Goal: Task Accomplishment & Management: Complete application form

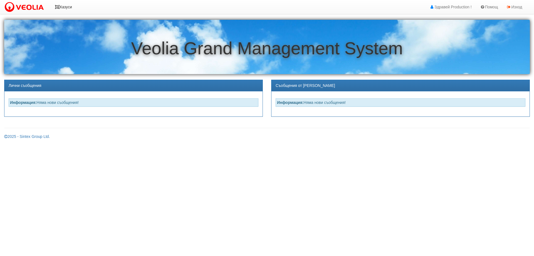
click at [64, 8] on link "Казуси" at bounding box center [64, 7] width 26 height 14
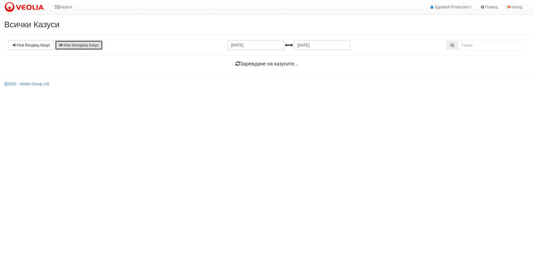
click at [87, 45] on link "Нов Изходящ Казус" at bounding box center [79, 44] width 48 height 9
click at [34, 45] on link "Нов Входящ Казус" at bounding box center [31, 44] width 46 height 9
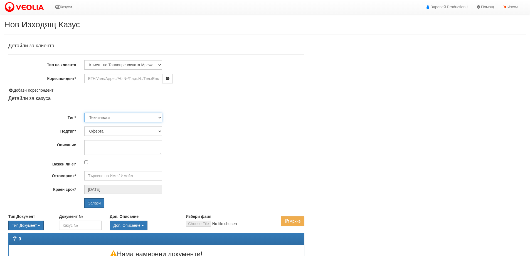
click at [155, 116] on select "Технически ФТС Търговски Административен Производствен Експлоатационен Финансов…" at bounding box center [123, 117] width 78 height 9
click at [206, 110] on div "Детайли за клиента Тип на клиента Клиент по Топлопреносната Мрежа Институция Па…" at bounding box center [156, 125] width 296 height 164
click at [156, 131] on select "Оферта Писмо Друго" at bounding box center [123, 130] width 78 height 9
click at [223, 138] on div "Детайли за клиента Тип на клиента Клиент по Топлопреносната Мрежа Институция Па…" at bounding box center [156, 125] width 296 height 164
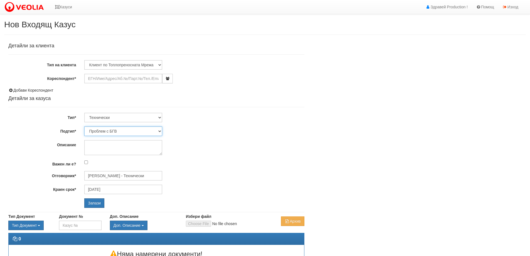
click at [160, 131] on select "Проблем с БГВ Теч ВОИ Теч БГВ Теч в АС Теч от водомер Проблем в АС Интервенция …" at bounding box center [123, 130] width 78 height 9
click at [167, 71] on div "Детайли за клиента Тип на клиента Клиент по Топлопреносната Мрежа Институция Па…" at bounding box center [156, 125] width 296 height 164
click at [157, 115] on select "Технически ФТС Търговски Административен Производствен Експлоатационен Финансов…" at bounding box center [123, 117] width 78 height 9
click at [176, 103] on div "Детайли за клиента Тип на клиента Клиент по Топлопреносната Мрежа Институция Па…" at bounding box center [156, 125] width 296 height 164
click at [160, 133] on select "Проблем с БГВ Теч ВОИ Теч БГВ Теч в АС Теч от водомер Проблем в АС Интервенция …" at bounding box center [123, 130] width 78 height 9
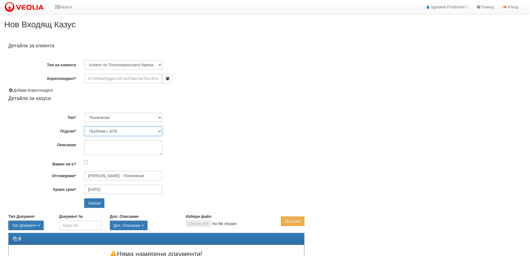
select select "Теч в АС"
click at [84, 126] on select "Проблем с БГВ Теч ВОИ Теч БГВ Теч в АС Теч от водомер Проблем в АС Интервенция …" at bounding box center [123, 130] width 78 height 9
type input "[DATE]"
type input "[PERSON_NAME] - Технически"
click at [136, 80] on input "Кореспондент*" at bounding box center [123, 78] width 78 height 9
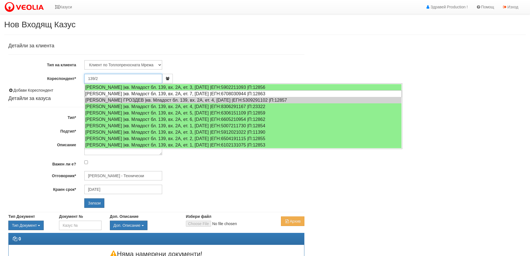
click at [171, 94] on div "ЯНЧО ДИМИТРОВ ЯНЧЕВ |кв. Младост бл. 139, вх. 2А, ет. 7, ап. 13 |ЕГН:6708030944…" at bounding box center [243, 93] width 317 height 7
type input "[PERSON_NAME]"
type input "[DATE]"
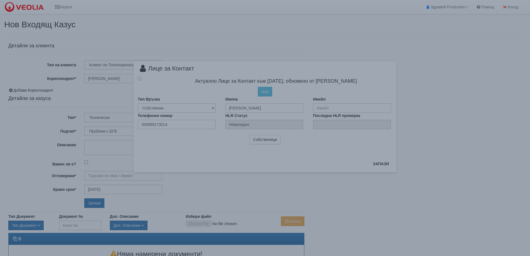
type input "[PERSON_NAME] - Технически"
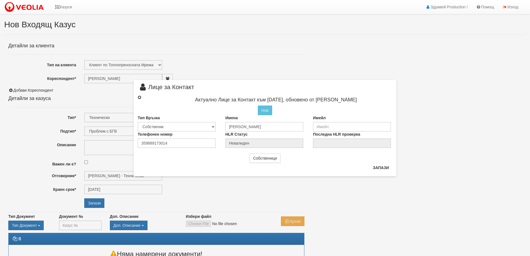
click at [138, 98] on input "radio" at bounding box center [140, 97] width 4 height 4
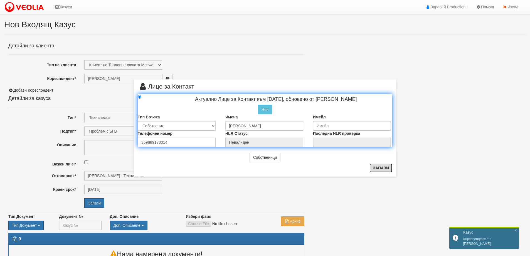
click at [373, 169] on button "Запази" at bounding box center [380, 167] width 23 height 9
radio input "true"
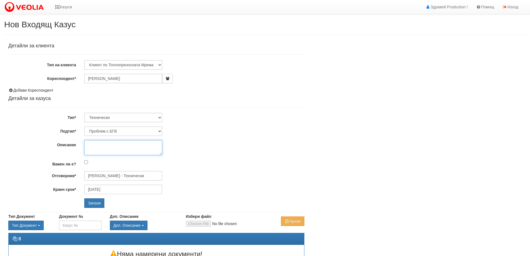
click at [123, 147] on textarea "Описание" at bounding box center [123, 147] width 78 height 15
type textarea "I"
drag, startPoint x: 155, startPoint y: 143, endPoint x: 160, endPoint y: 143, distance: 4.4
click at [155, 143] on textarea "Има теч от спукани тръби в абонатна станция" at bounding box center [123, 147] width 78 height 15
click at [133, 155] on div "Детайли за клиента Тип на клиента Клиент по Топлопреносната Мрежа Институция Па…" at bounding box center [156, 125] width 296 height 164
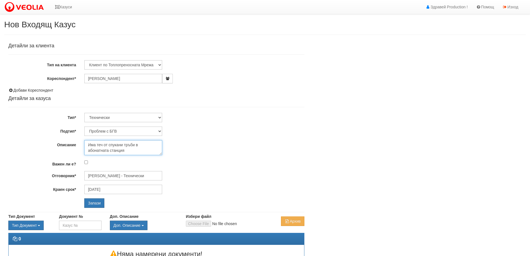
click at [133, 150] on textarea "Има теч от спукани тръби в абонатната станция" at bounding box center [123, 147] width 78 height 15
click at [126, 148] on textarea "Има теч от спукани тръби в абонатната станция. Белязани са със сиво тиксо." at bounding box center [123, 147] width 78 height 15
click at [122, 151] on textarea "Има теч от спукани тръби в абонатната станция. Белязани са със сиво тиксо." at bounding box center [123, 147] width 78 height 15
click at [110, 142] on textarea "Има теч от спукани тръби в абонатната станция. Белязани са със сиво тиксо." at bounding box center [123, 147] width 78 height 15
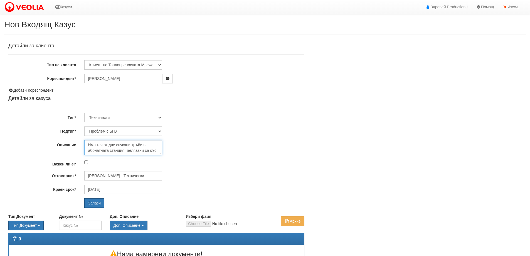
scroll to position [6, 0]
click at [124, 150] on textarea "Има теч от две спукани тръби в абонатната станция. Белязани са със сиво тиксо." at bounding box center [123, 147] width 78 height 15
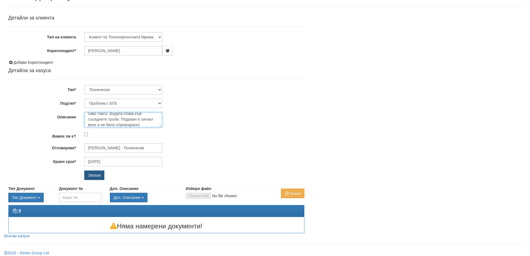
type textarea "Има теч от две спукани тръби в абонатната станция. Белязани са със сиво тиксо. …"
click at [100, 176] on input "Запази" at bounding box center [94, 174] width 20 height 9
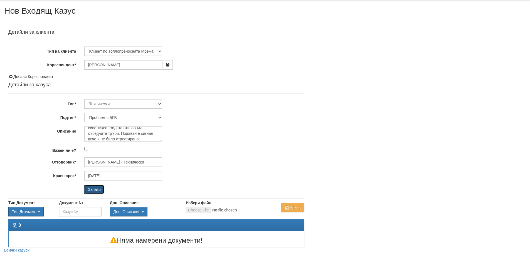
scroll to position [4, 0]
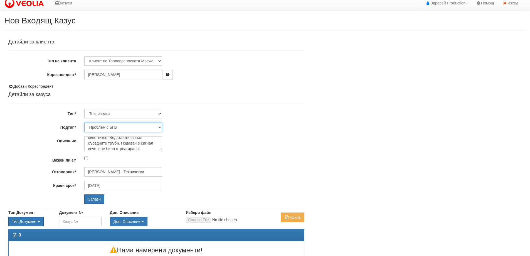
click at [160, 127] on select "Проблем с БГВ Теч ВОИ Теч БГВ Теч в АС Теч от водомер Проблем в АС Интервенция …" at bounding box center [123, 126] width 78 height 9
select select "Теч в АС"
click at [84, 122] on select "Проблем с БГВ Теч ВОИ Теч БГВ Теч в АС Теч от водомер Проблем в АС Интервенция …" at bounding box center [123, 126] width 78 height 9
type input "[DATE]"
type input "[PERSON_NAME] - Технически"
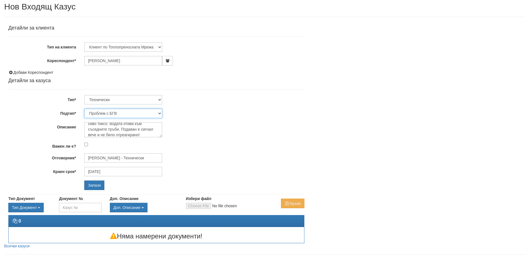
scroll to position [32, 0]
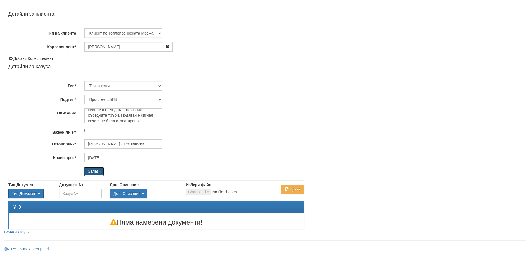
click at [97, 173] on input "Запази" at bounding box center [94, 170] width 20 height 9
click at [101, 114] on textarea "Има теч от две спукани тръби в абонатната станция. Белязани са със сиво тиксо. …" at bounding box center [123, 115] width 78 height 15
drag, startPoint x: 87, startPoint y: 112, endPoint x: 209, endPoint y: 144, distance: 125.9
click at [209, 144] on div "Детайли за клиента Тип на клиента Клиент по Топлопреносната Мрежа Институция Па…" at bounding box center [156, 93] width 296 height 164
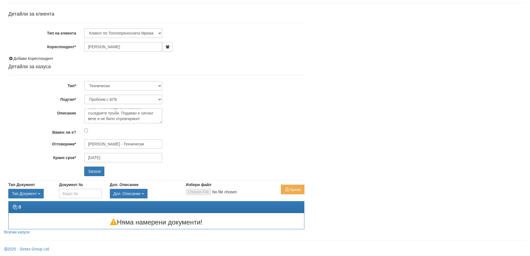
click at [242, 117] on div "Има теч от две спукани тръби в абонатната станция. Белязани са със сиво тиксо. …" at bounding box center [194, 115] width 228 height 15
click at [96, 172] on input "Запази" at bounding box center [94, 170] width 20 height 9
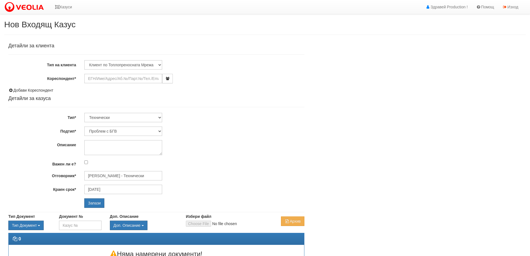
scroll to position [32, 0]
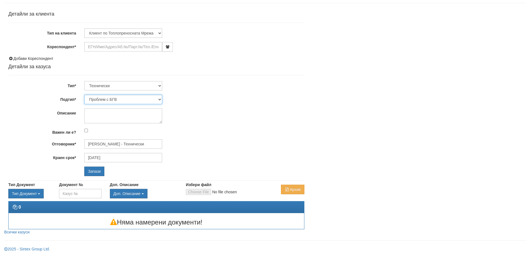
click at [157, 100] on select "Проблем с БГВ Теч ВОИ Теч БГВ Теч в АС Теч от водомер Проблем в АС Интервенция …" at bounding box center [123, 99] width 78 height 9
select select "Теч в АС"
click at [84, 95] on select "Проблем с БГВ Теч ВОИ Теч БГВ Теч в АС Теч от водомер Проблем в АС Интервенция …" at bounding box center [123, 99] width 78 height 9
type input "[DATE]"
type input "[PERSON_NAME] - Технически"
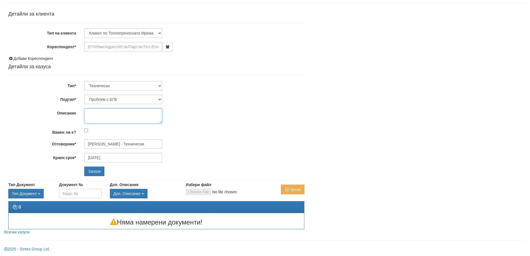
click at [117, 115] on textarea "Описание" at bounding box center [123, 115] width 78 height 15
paste textarea "Има теч от две спукани тръби в абонатната станция. Белязани са със сиво тиксо. …"
type textarea "Има теч от две спукани тръби в абонатната станция. Белязани са със сиво тиксо. …"
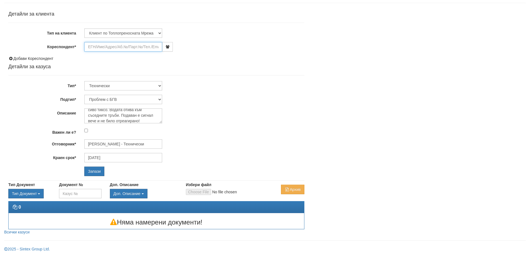
click at [105, 44] on input "Кореспондент*" at bounding box center [123, 46] width 78 height 9
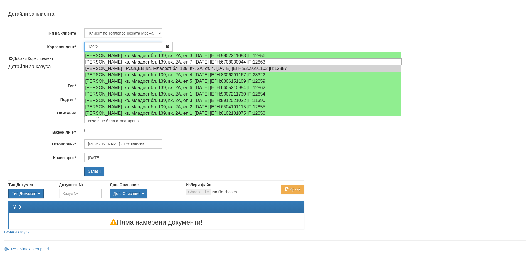
click at [108, 59] on div "ЯНЧО ДИМИТРОВ ЯНЧЕВ |кв. Младост бл. 139, вх. 2А, ет. 7, ап. 13 |ЕГН:6708030944…" at bounding box center [243, 61] width 317 height 7
type input "ЯНЧО ДИМИТРОВ ЯНЧЕВ"
type input "[DATE]"
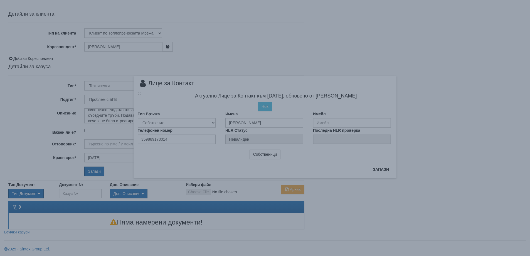
type input "[PERSON_NAME] - Технически"
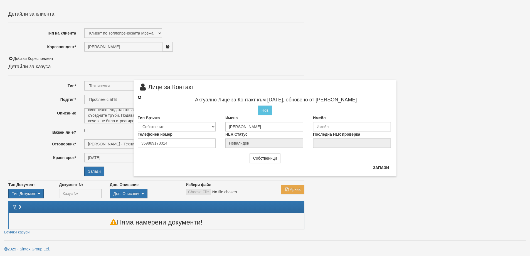
click at [139, 96] on input "radio" at bounding box center [140, 97] width 4 height 4
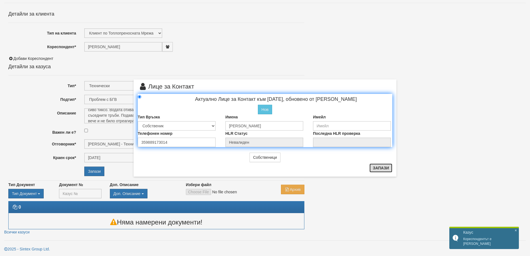
click at [378, 167] on button "Запази" at bounding box center [380, 167] width 23 height 9
radio input "true"
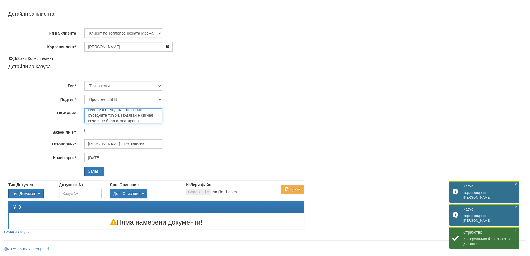
click at [154, 119] on textarea "Има теч от две спукани тръби в абонатната станция. Белязани са със сиво тиксо. …" at bounding box center [123, 115] width 78 height 15
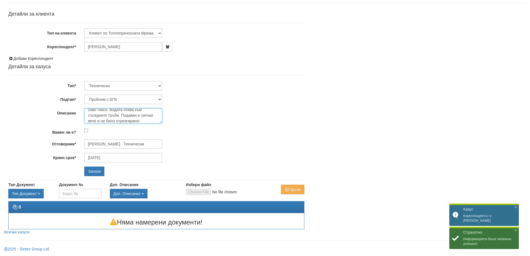
scroll to position [20, 0]
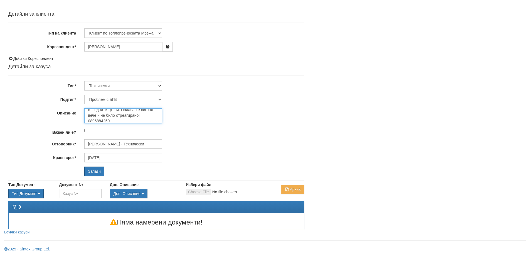
click at [87, 118] on textarea "Има теч от две спукани тръби в абонатната станция. Белязани са със сиво тиксо. …" at bounding box center [123, 115] width 78 height 15
type textarea "Има теч от две спукани тръби в абонатната станция. Белязани са със сиво тиксо. …"
click at [86, 130] on input "Важен ли е?" at bounding box center [86, 130] width 4 height 4
checkbox input "true"
click at [100, 171] on input "Запази" at bounding box center [94, 170] width 20 height 9
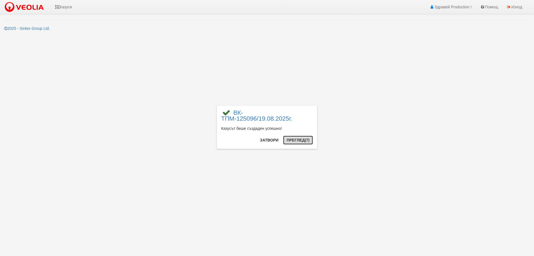
click at [305, 141] on span "(7)" at bounding box center [307, 140] width 5 height 4
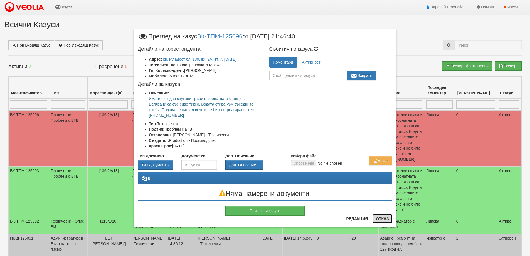
click at [385, 220] on button "Отказ" at bounding box center [382, 218] width 20 height 9
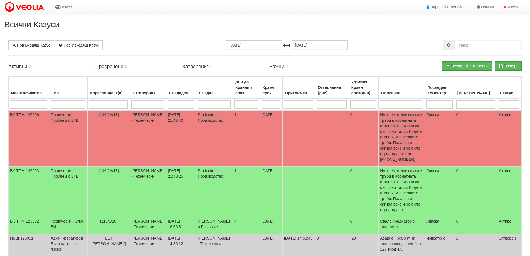
click at [415, 140] on p "Има теч от две спукани тръби в абонатната станция. Белязани са със сиво тиксо. …" at bounding box center [401, 137] width 43 height 50
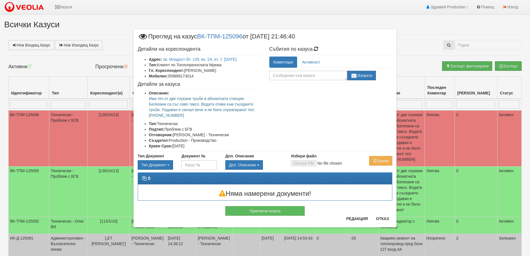
click at [233, 107] on p "Има теч от две спукани тръби в абонатната станция. Белязани са със сиво тиксо. …" at bounding box center [205, 107] width 112 height 22
click at [360, 221] on button "Редакция" at bounding box center [357, 218] width 28 height 9
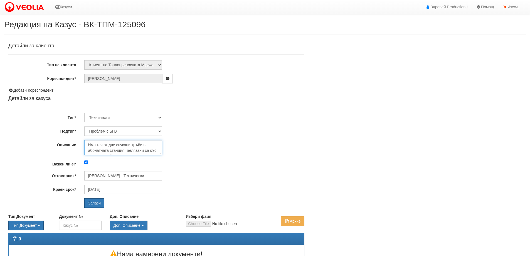
click at [144, 146] on textarea "Има теч от две спукани тръби в абонатната станция. Белязани са със сиво тиксо. …" at bounding box center [123, 147] width 78 height 15
click at [144, 148] on textarea "Има теч от две спукани тръби в абонатната станция. Белязани са със сиво тиксо. …" at bounding box center [123, 147] width 78 height 15
type textarea "Има теч от две спукани тръби в абонатната станция. Белязани са със сиво тиксо. …"
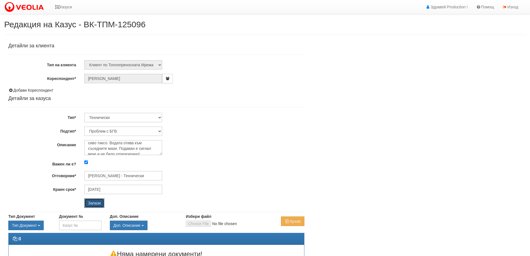
click at [96, 205] on input "Запази" at bounding box center [94, 202] width 20 height 9
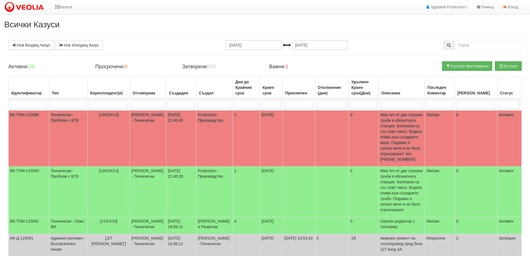
click at [420, 142] on p "Има теч от две спукани тръби в абонатната станция. Белязани са със сиво тиксо. …" at bounding box center [401, 137] width 43 height 50
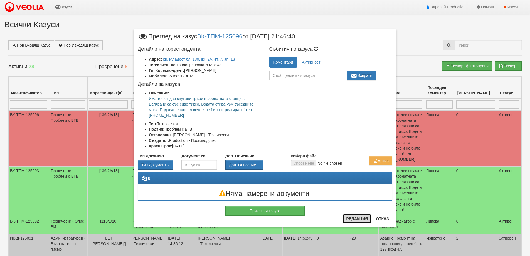
click at [354, 222] on button "Редакция" at bounding box center [357, 218] width 28 height 9
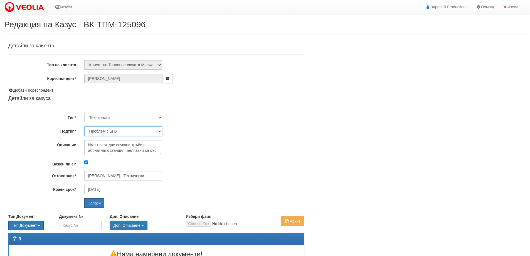
click at [158, 133] on select "Проблем с БГВ Теч ВОИ Теч БГВ Теч в АС Теч от водомер Проблем в АС Интервенция …" at bounding box center [123, 130] width 78 height 9
select select "Теч в [GEOGRAPHIC_DATA]"
click at [84, 126] on select "Проблем с БГВ Теч ВОИ Теч БГВ Теч в АС Теч от водомер Проблем в АС Интервенция …" at bounding box center [123, 130] width 78 height 9
type input "[DATE]"
type input "[PERSON_NAME] - Технически"
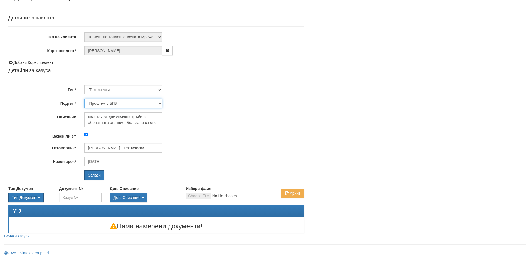
scroll to position [32, 0]
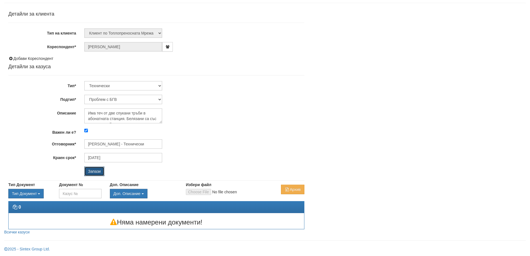
click at [96, 171] on input "Запази" at bounding box center [94, 170] width 20 height 9
